Goal: Information Seeking & Learning: Understand process/instructions

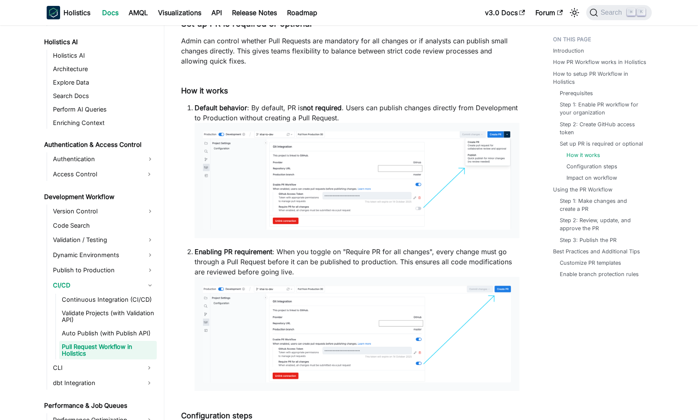
scroll to position [441, 0]
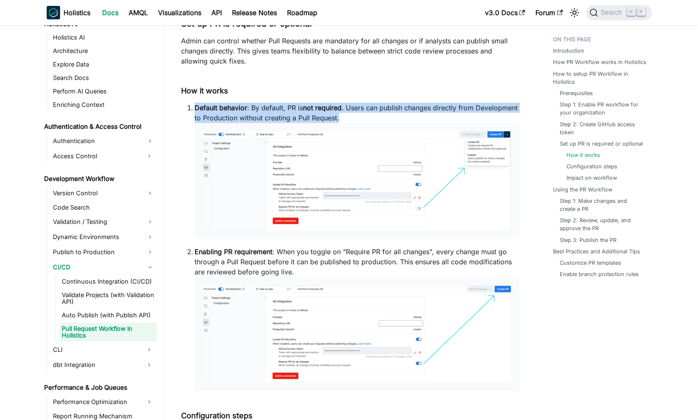
drag, startPoint x: 196, startPoint y: 108, endPoint x: 353, endPoint y: 119, distance: 157.2
click at [353, 119] on p "Default behavior : By default, PR is not required . Users can publish changes d…" at bounding box center [357, 170] width 325 height 135
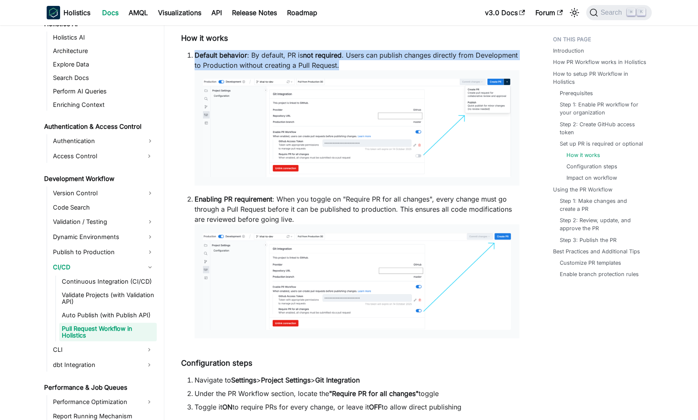
scroll to position [2080, 0]
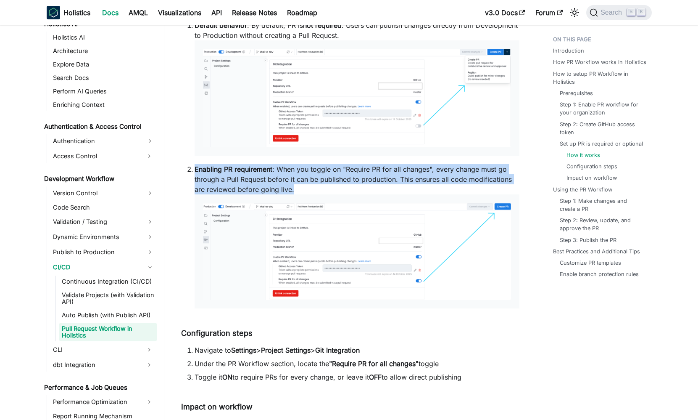
drag, startPoint x: 194, startPoint y: 169, endPoint x: 306, endPoint y: 190, distance: 114.1
click at [306, 190] on li "Enabling PR requirement : When you toggle on "Require PR for all changes", ever…" at bounding box center [357, 236] width 325 height 144
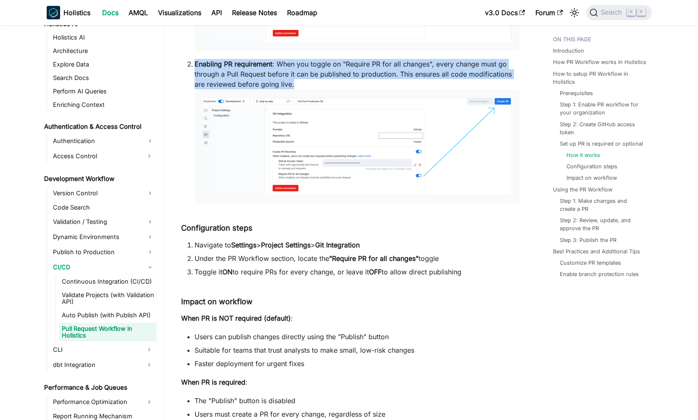
scroll to position [2258, 0]
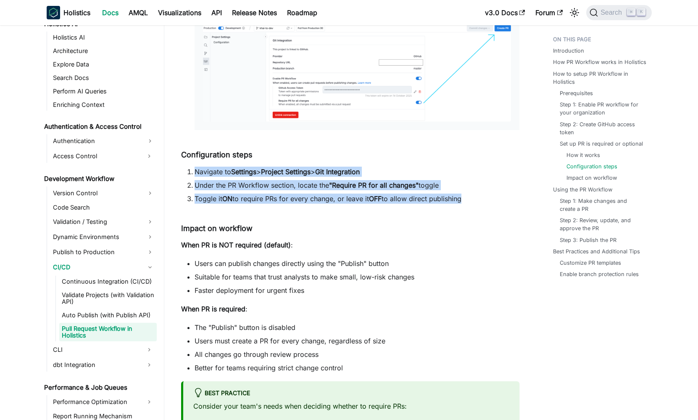
drag, startPoint x: 195, startPoint y: 173, endPoint x: 462, endPoint y: 201, distance: 268.9
click at [462, 201] on ol "Navigate to Settings > Project Settings > Git Integration Under the PR Workflow…" at bounding box center [350, 184] width 338 height 37
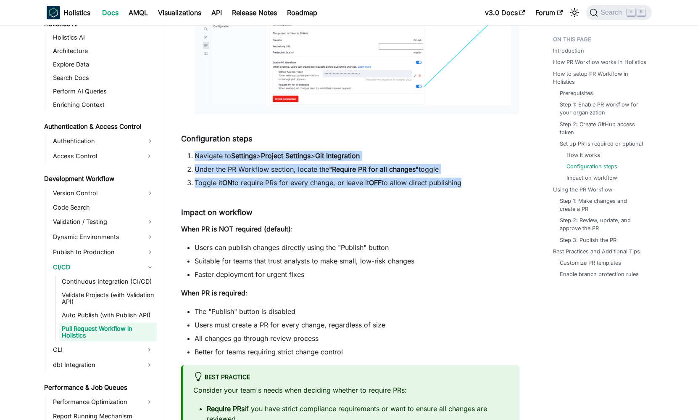
scroll to position [2283, 0]
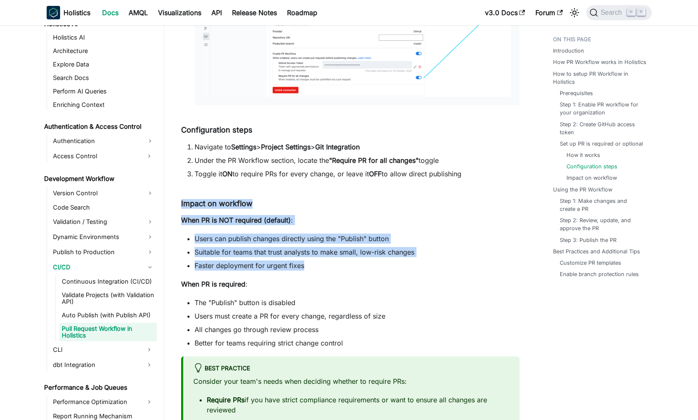
drag, startPoint x: 180, startPoint y: 206, endPoint x: 312, endPoint y: 266, distance: 144.9
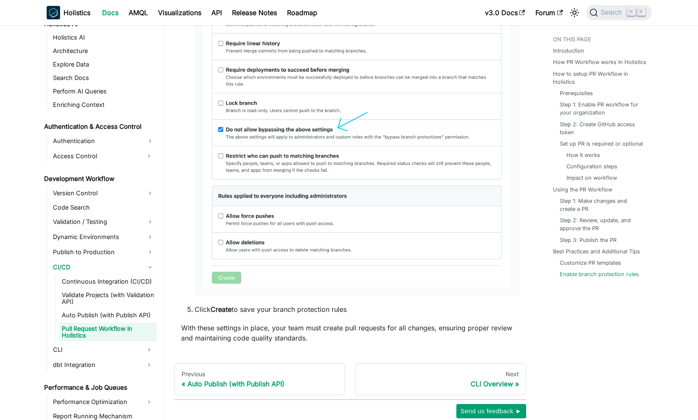
scroll to position [4177, 0]
